Goal: Information Seeking & Learning: Compare options

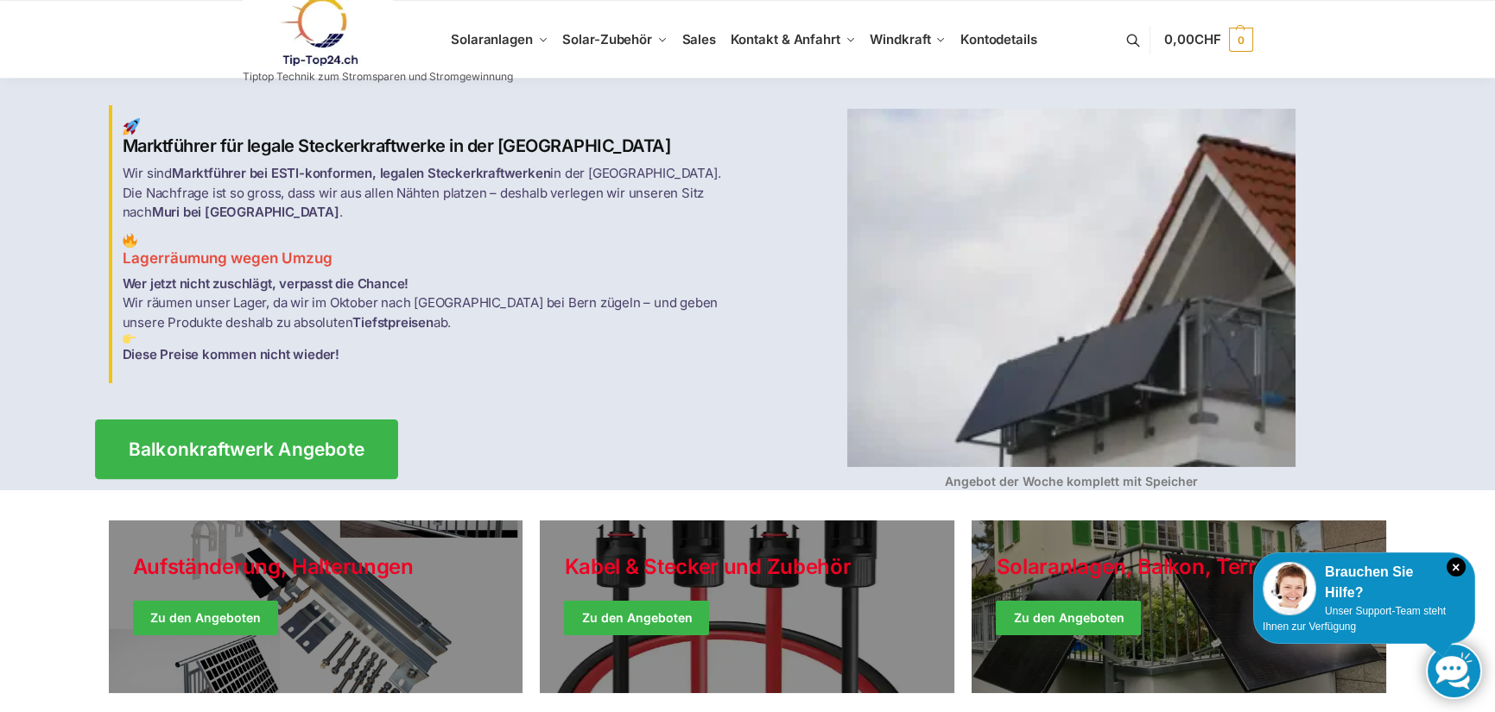
click at [284, 440] on span "Balkonkraftwerk Angebote" at bounding box center [246, 449] width 237 height 18
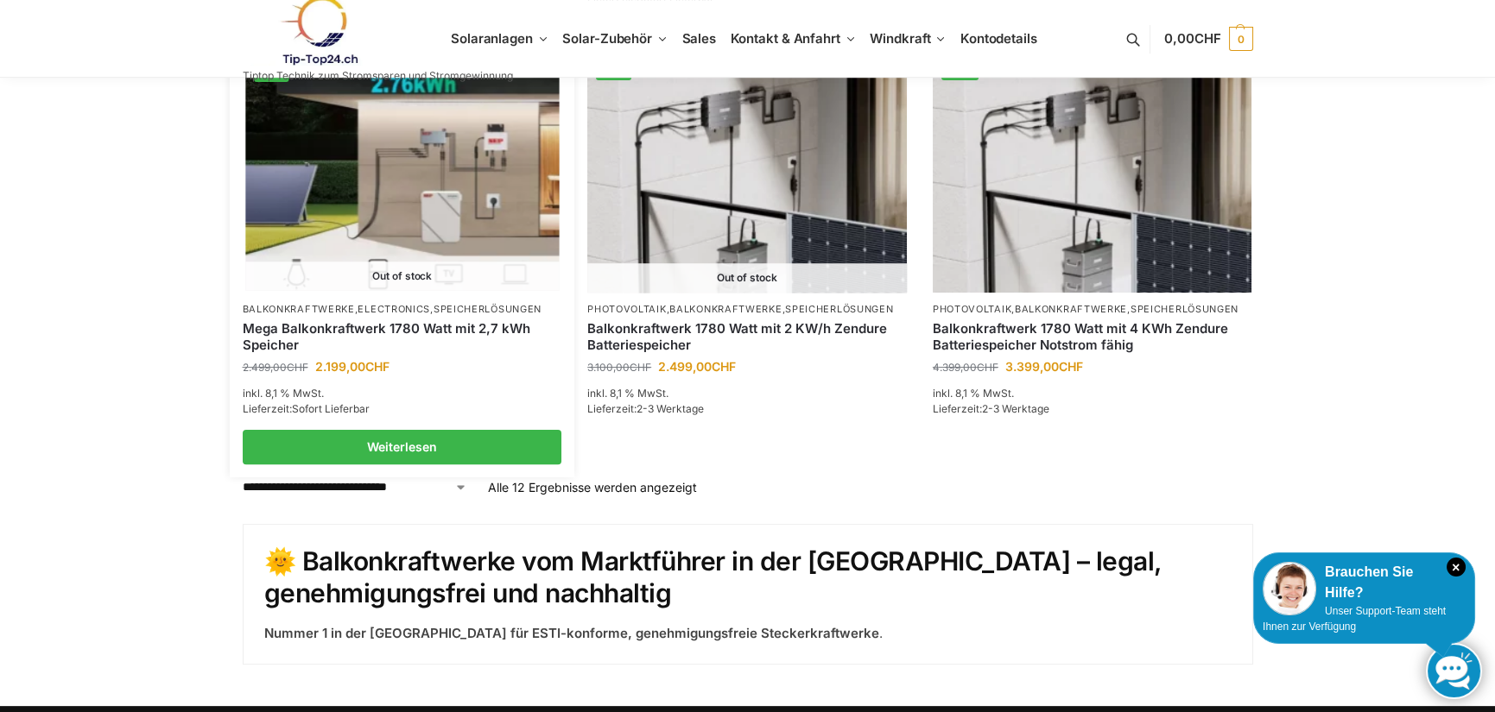
scroll to position [1511, 0]
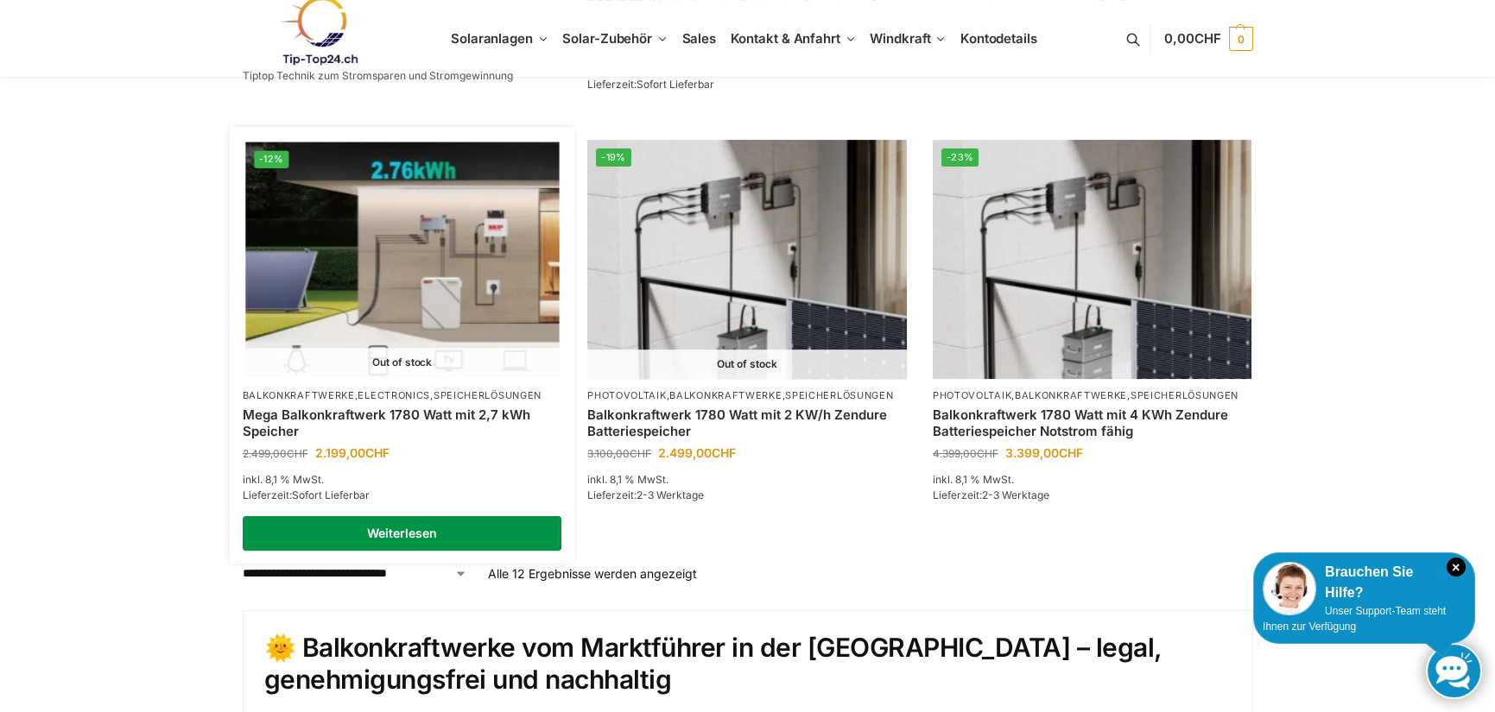
click at [410, 537] on link "Weiterlesen" at bounding box center [402, 533] width 319 height 35
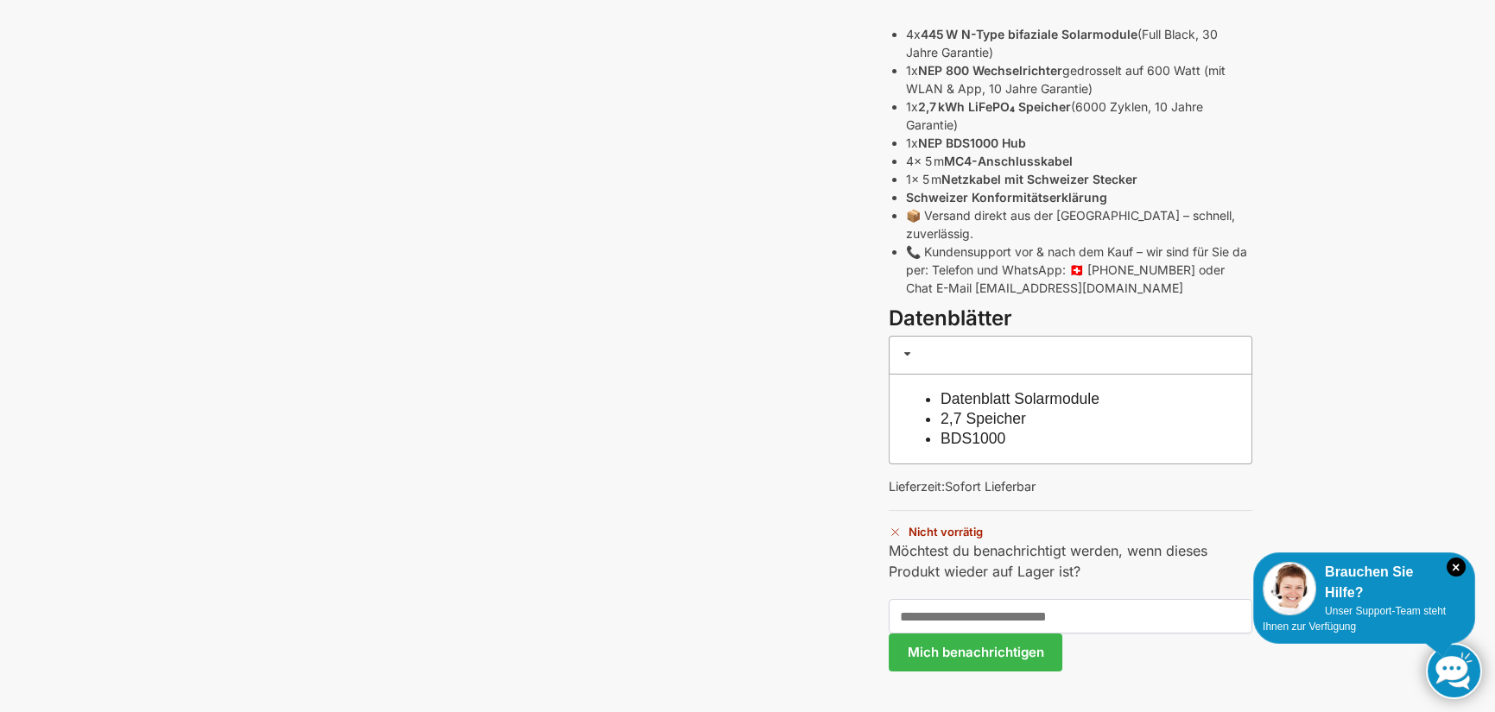
scroll to position [950, 0]
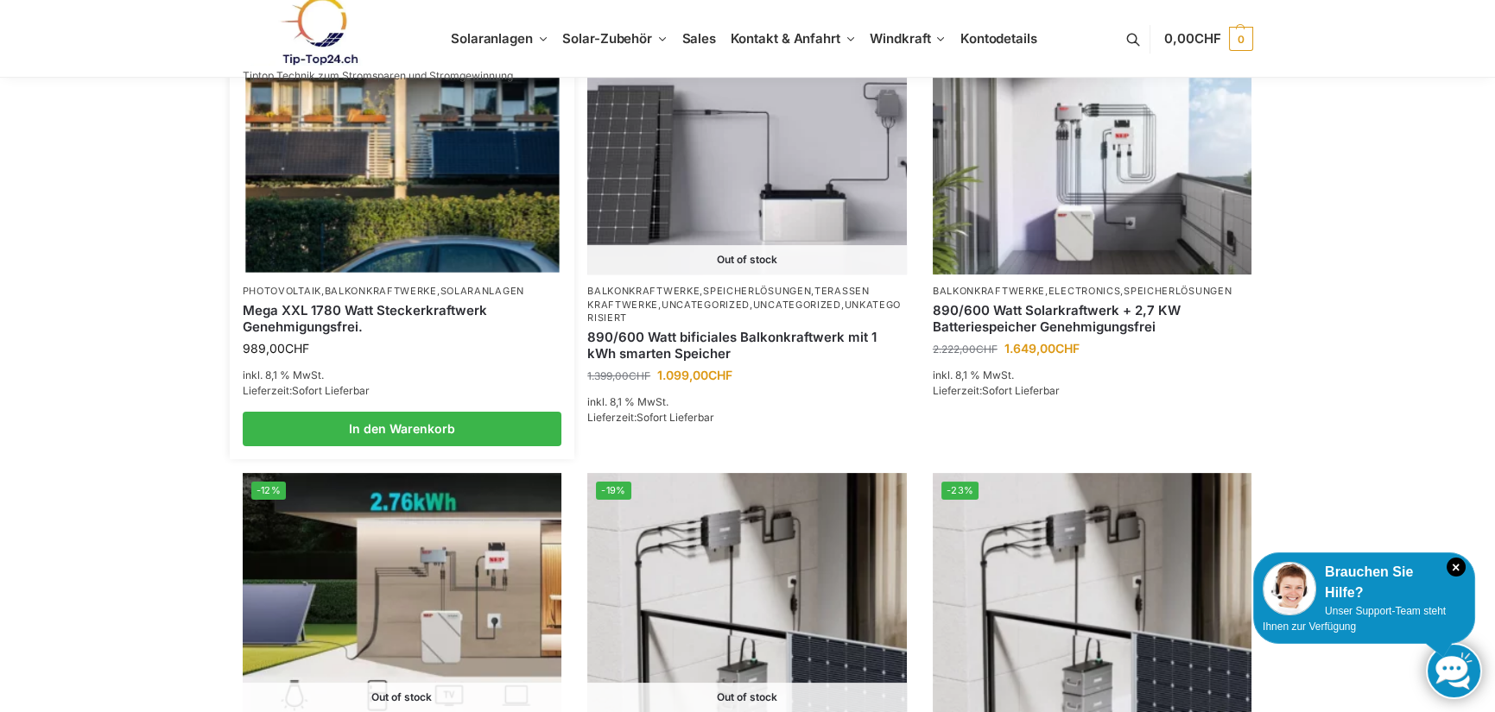
scroll to position [1172, 0]
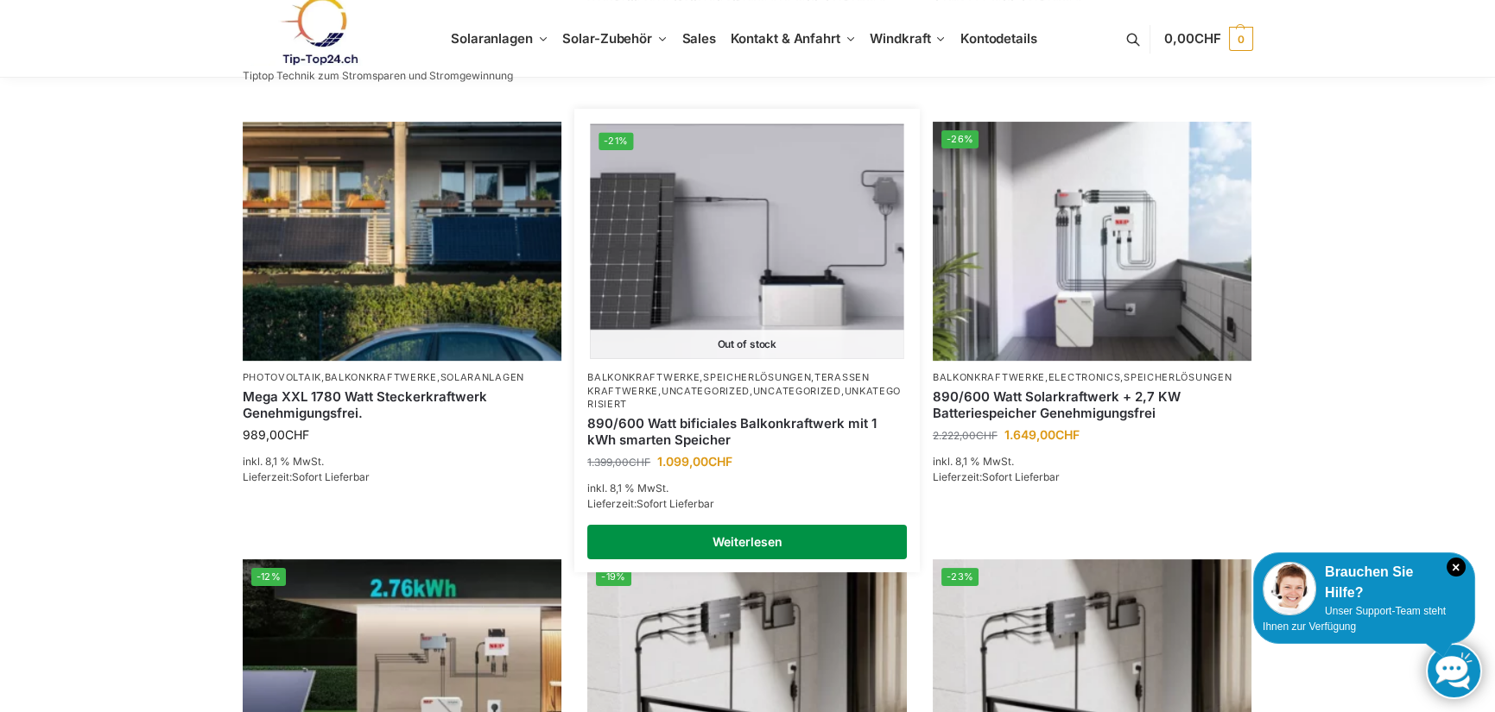
click at [785, 548] on link "Weiterlesen" at bounding box center [746, 542] width 319 height 35
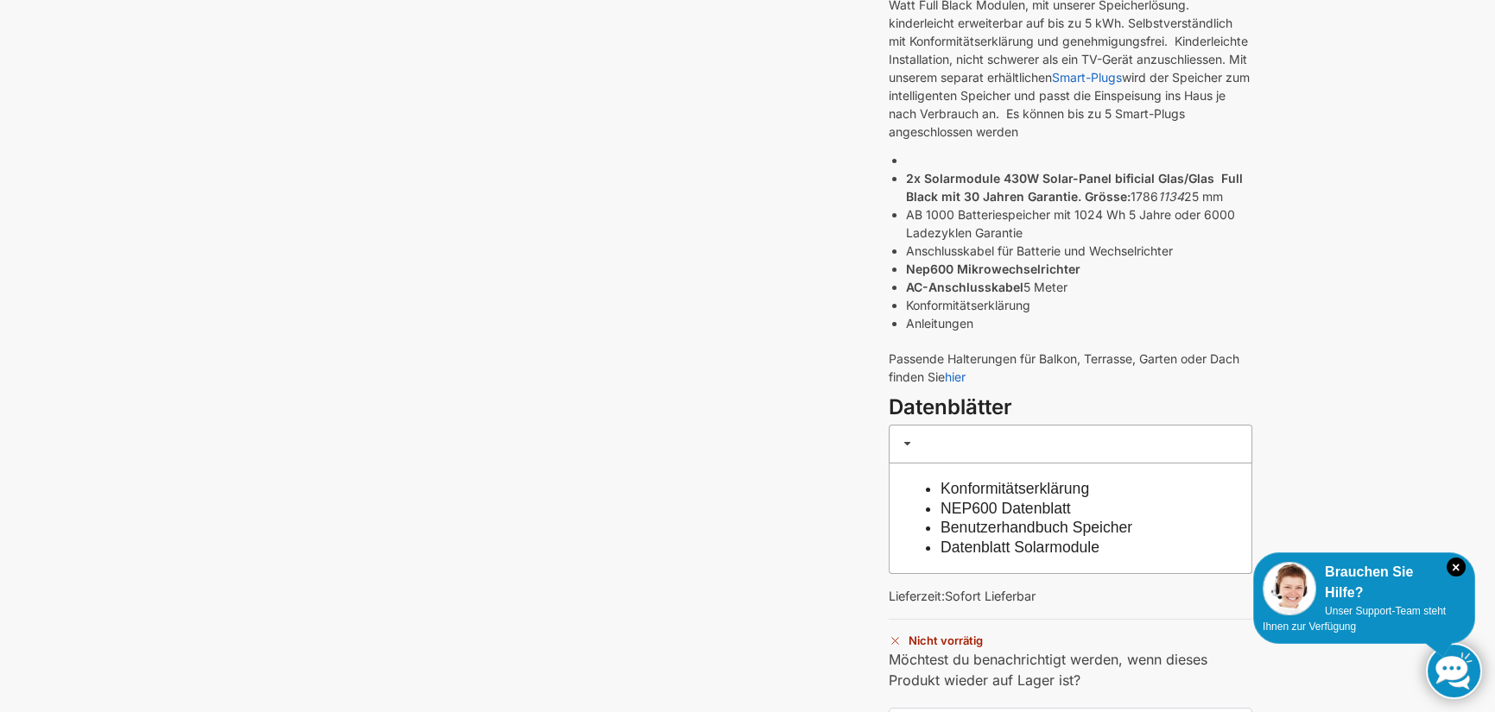
scroll to position [518, 0]
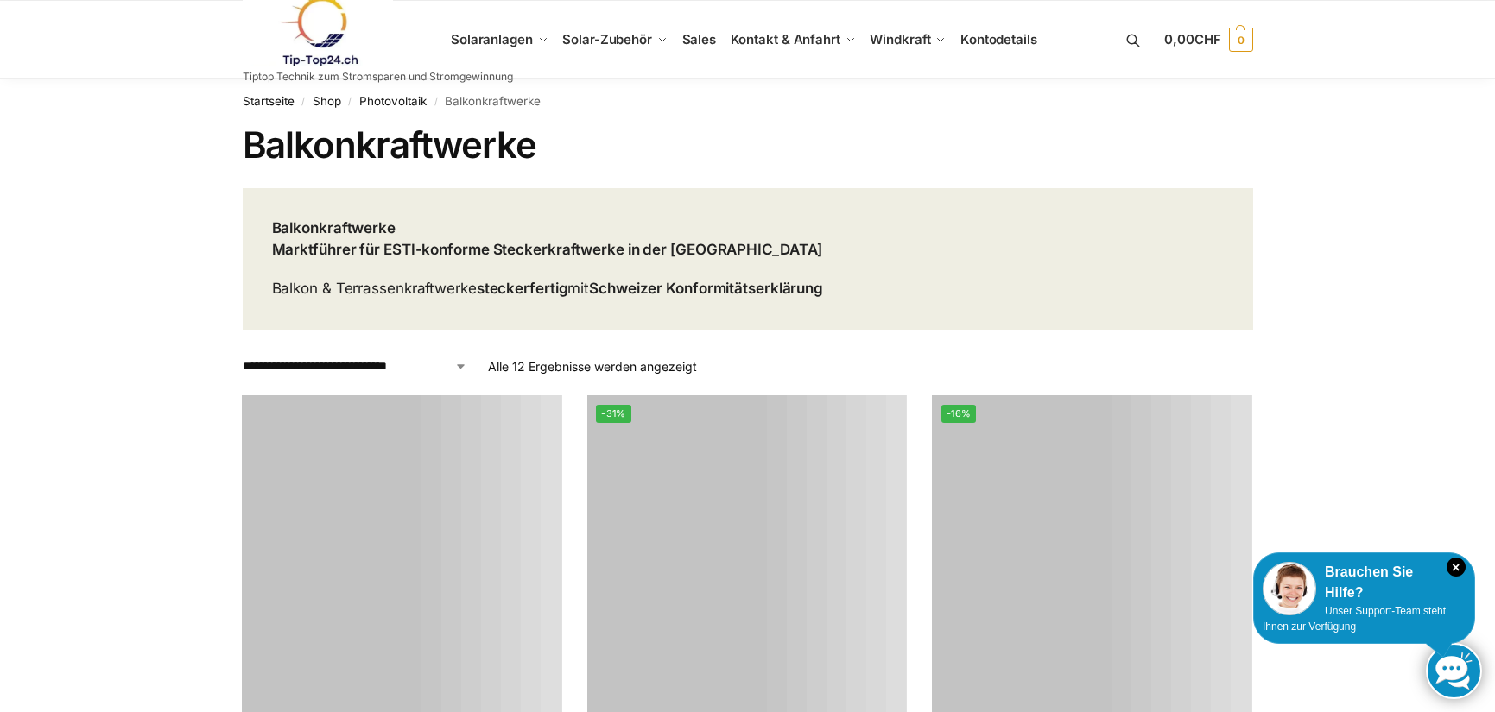
scroll to position [1172, 0]
